Goal: Transaction & Acquisition: Purchase product/service

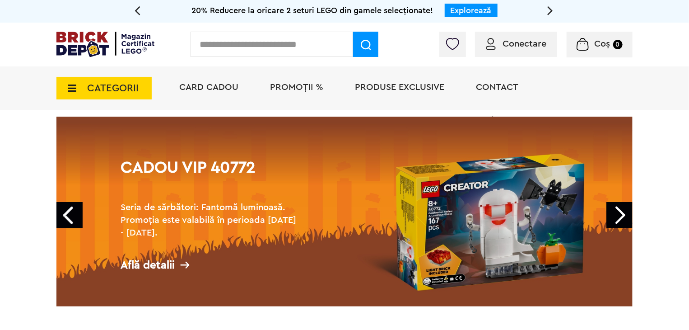
click at [103, 85] on span "CATEGORII" at bounding box center [112, 88] width 51 height 10
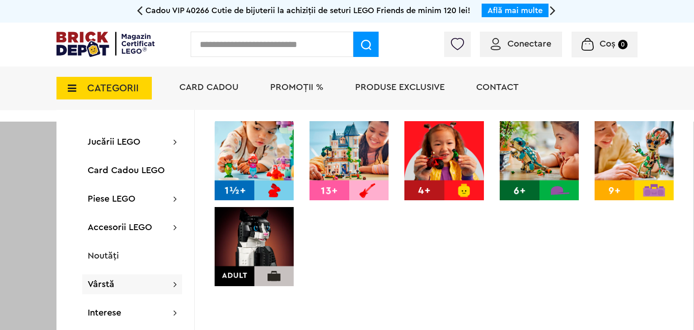
click at [257, 230] on img at bounding box center [253, 246] width 79 height 79
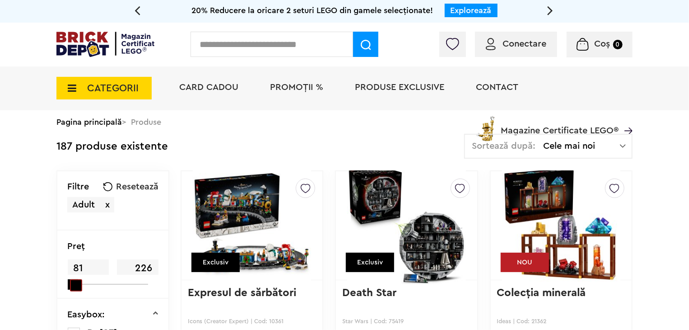
drag, startPoint x: 156, startPoint y: 284, endPoint x: 72, endPoint y: 283, distance: 83.5
click at [72, 283] on span at bounding box center [76, 285] width 12 height 12
click at [72, 283] on span at bounding box center [75, 284] width 10 height 10
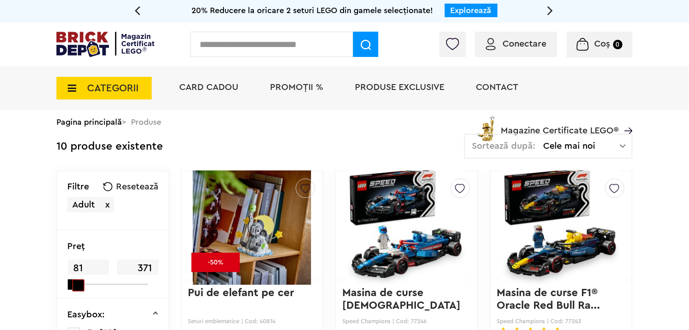
click at [74, 284] on span at bounding box center [78, 285] width 12 height 12
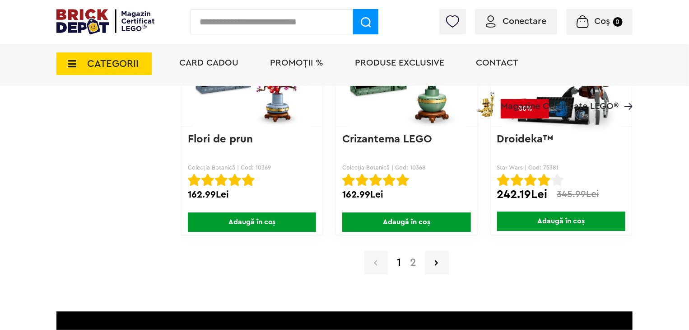
scroll to position [1593, 0]
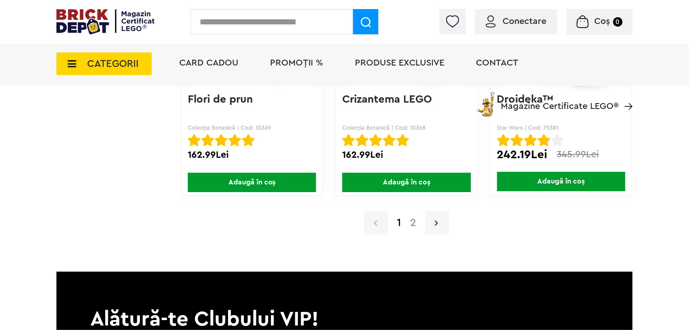
click at [437, 219] on icon at bounding box center [436, 222] width 3 height 9
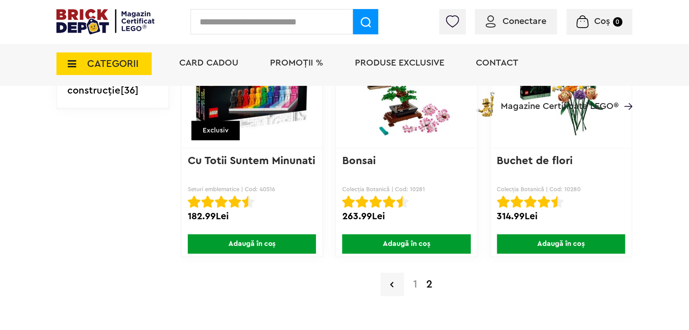
scroll to position [1079, 0]
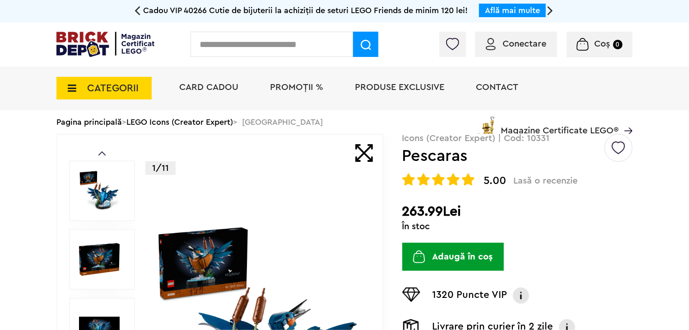
click at [186, 261] on img at bounding box center [259, 328] width 208 height 208
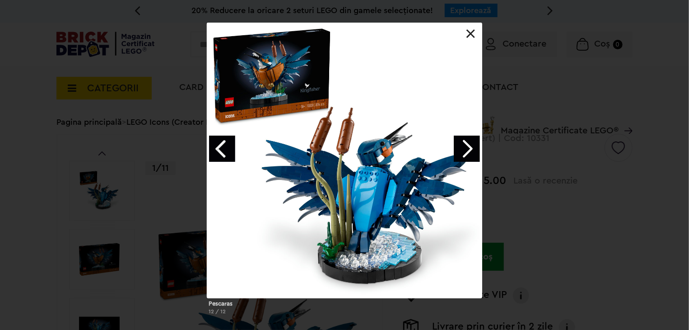
click at [466, 147] on link "Next image" at bounding box center [467, 148] width 26 height 26
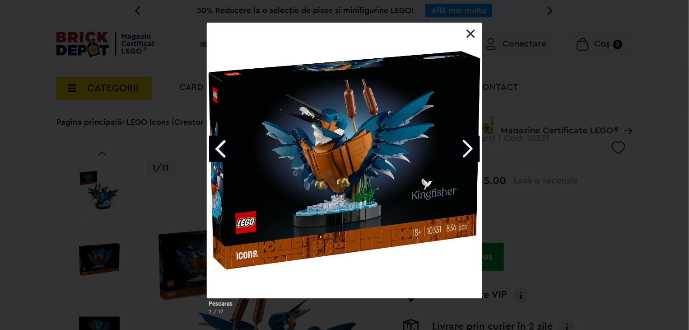
click at [466, 147] on link "Next image" at bounding box center [467, 148] width 26 height 26
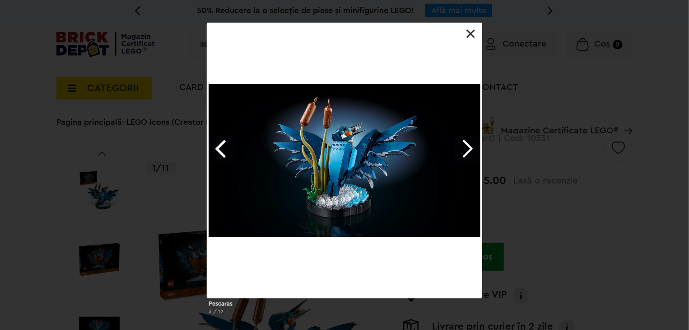
click at [471, 32] on link at bounding box center [470, 33] width 9 height 9
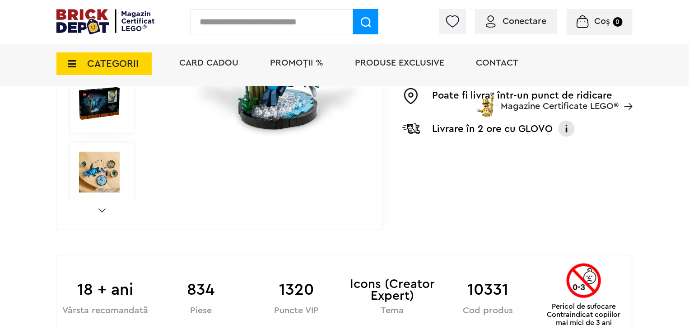
scroll to position [299, 0]
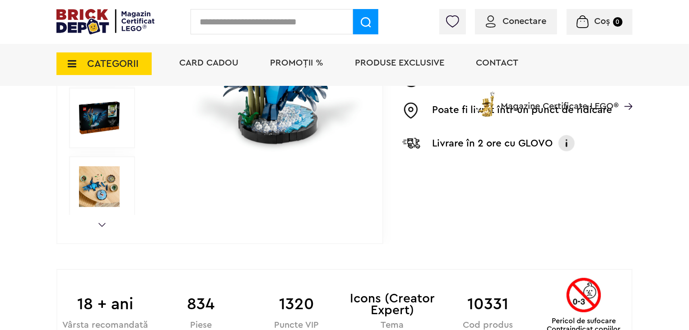
click at [515, 24] on span "Conectare" at bounding box center [525, 21] width 44 height 9
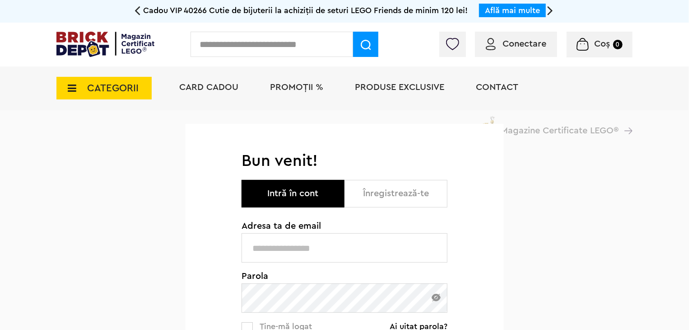
type input "**********"
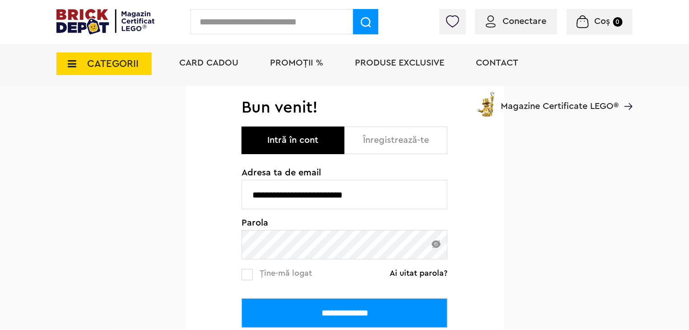
scroll to position [117, 0]
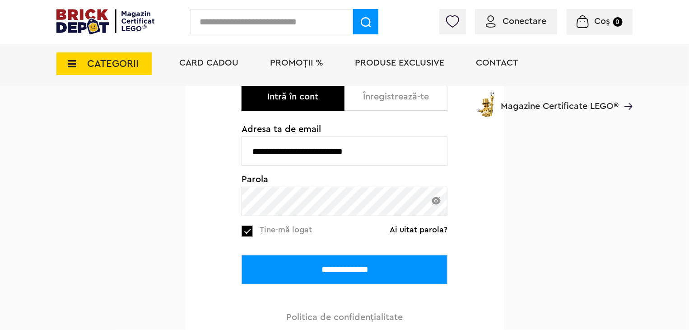
click at [303, 271] on input "**********" at bounding box center [345, 269] width 206 height 29
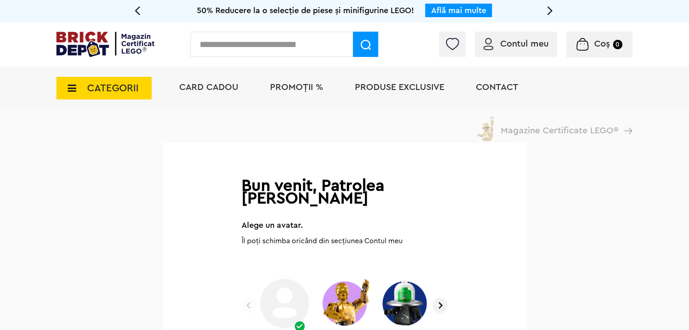
click at [551, 9] on icon at bounding box center [550, 10] width 6 height 16
click at [461, 8] on link "Află mai multe" at bounding box center [458, 10] width 55 height 8
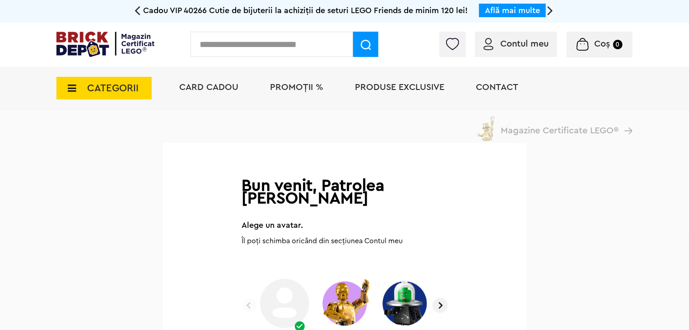
click at [551, 11] on icon at bounding box center [550, 10] width 6 height 16
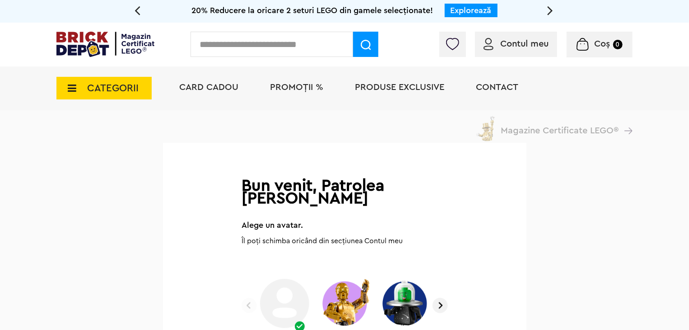
click at [467, 11] on link "Explorează" at bounding box center [471, 10] width 41 height 8
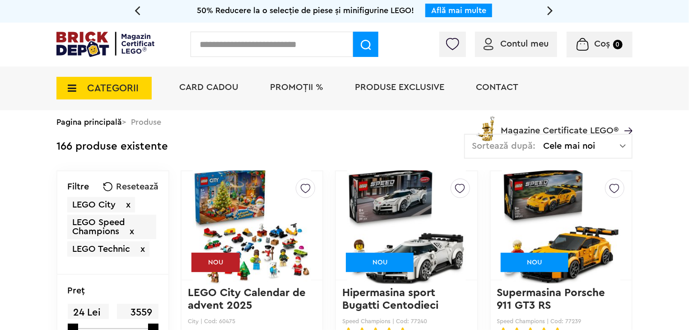
click at [286, 87] on span "PROMOȚII %" at bounding box center [296, 87] width 53 height 9
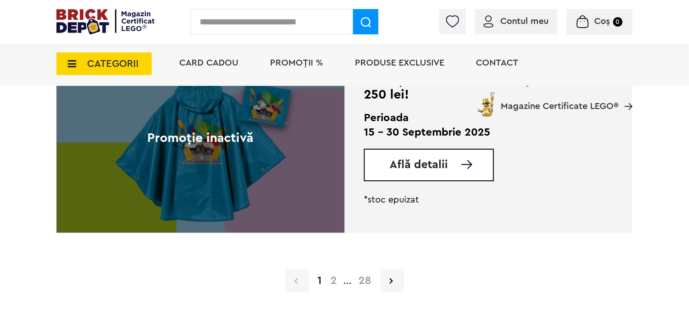
scroll to position [2166, 0]
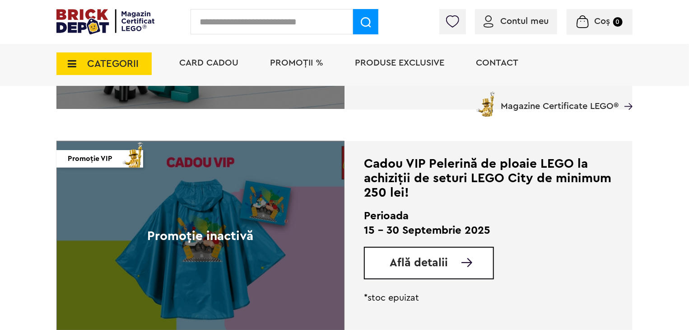
click at [274, 22] on input "text" at bounding box center [272, 21] width 163 height 25
type input "******"
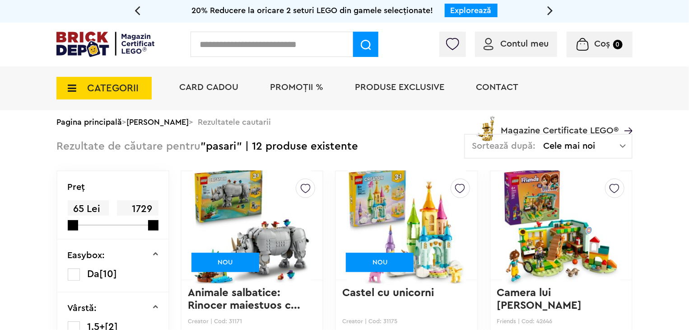
click at [268, 46] on input "text" at bounding box center [272, 44] width 163 height 25
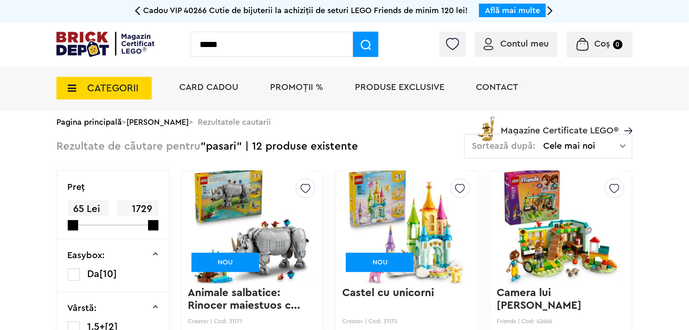
type input "*****"
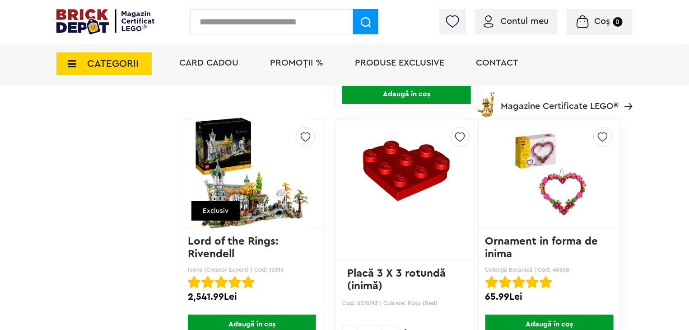
scroll to position [1607, 0]
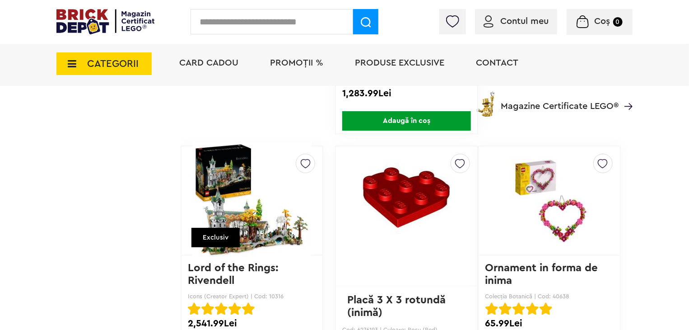
click at [518, 203] on img at bounding box center [549, 200] width 118 height 91
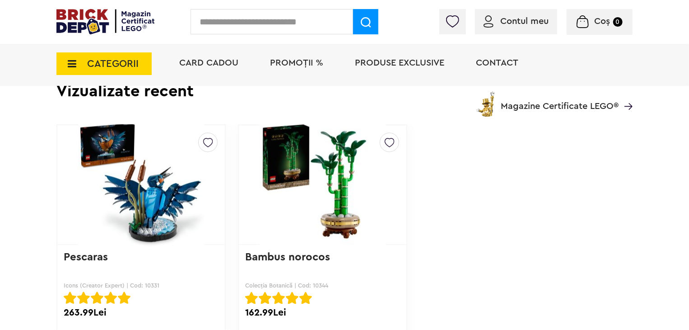
scroll to position [903, 0]
